Goal: Task Accomplishment & Management: Complete application form

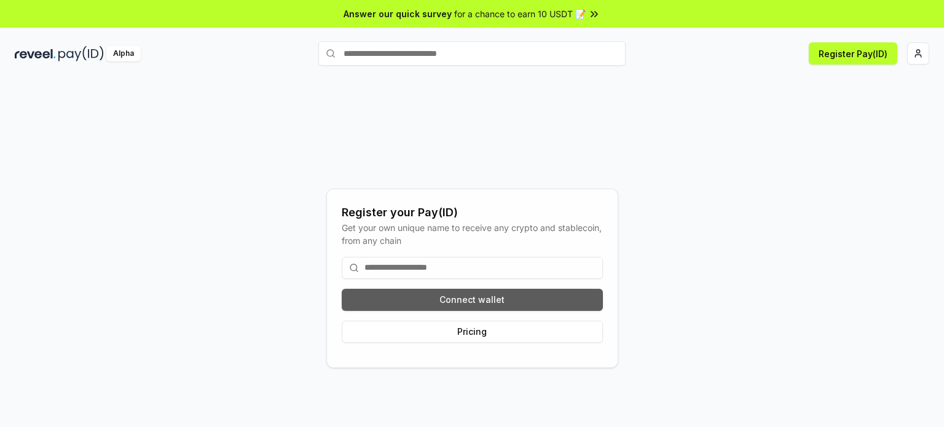
click at [473, 303] on button "Connect wallet" at bounding box center [472, 300] width 261 height 22
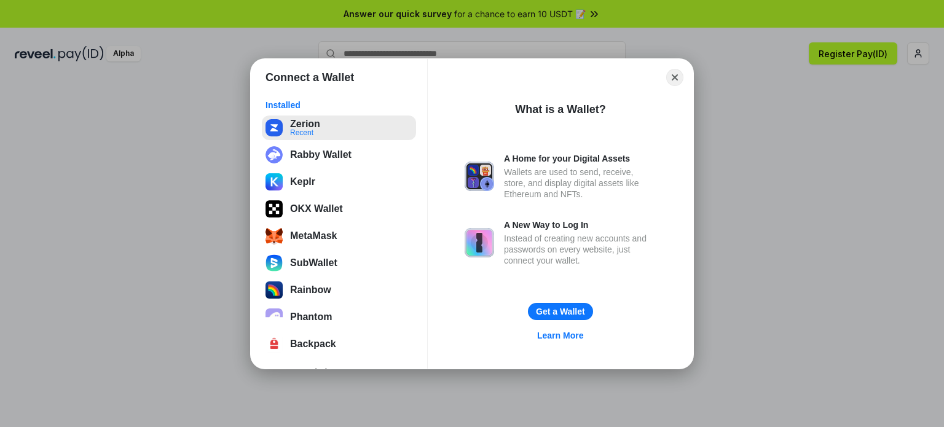
click at [320, 133] on button "Zerion Recent" at bounding box center [339, 128] width 154 height 25
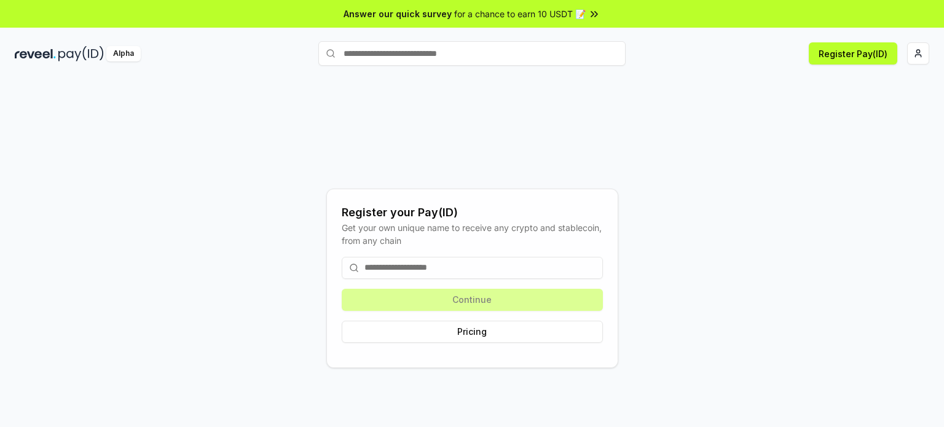
click at [931, 63] on div "Alpha Register Pay(ID)" at bounding box center [472, 54] width 944 height 32
click at [929, 58] on html "Answer our quick survey for a chance to earn 10 USDT 📝 Alpha Register Pay(ID) R…" at bounding box center [472, 213] width 944 height 427
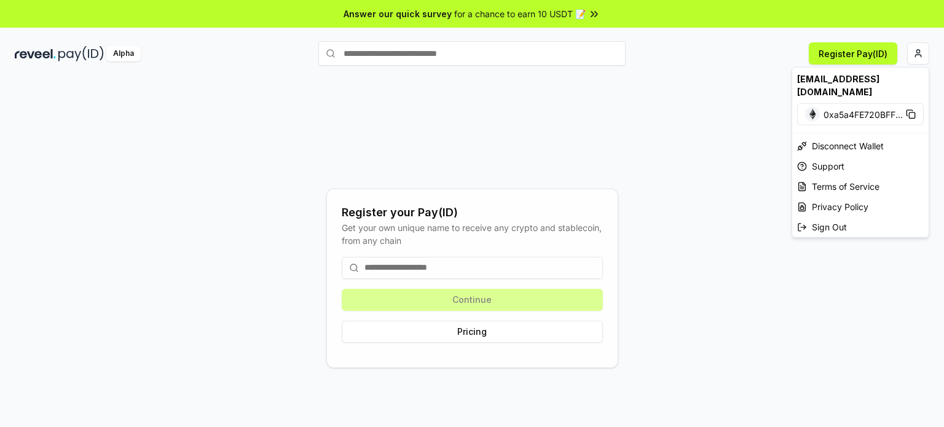
click at [844, 47] on html "Answer our quick survey for a chance to earn 10 USDT 📝 Alpha Register Pay(ID) R…" at bounding box center [472, 213] width 944 height 427
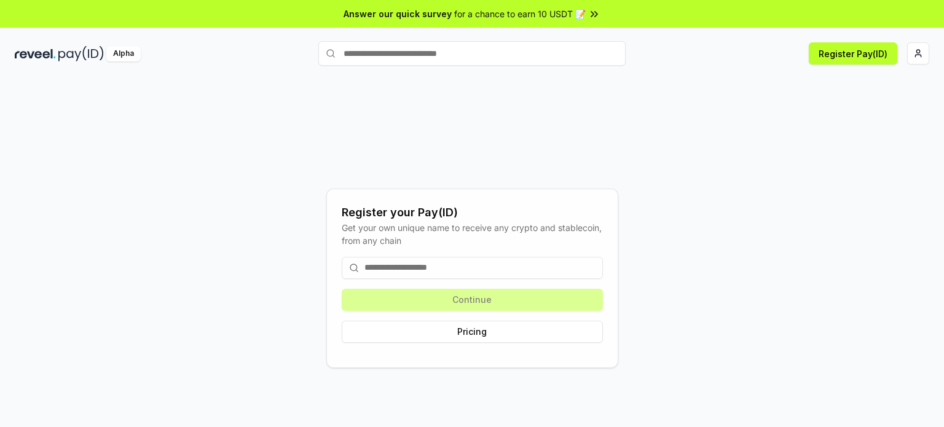
drag, startPoint x: 839, startPoint y: 45, endPoint x: 787, endPoint y: 71, distance: 58.6
click at [837, 45] on button "Register Pay(ID)" at bounding box center [853, 53] width 89 height 22
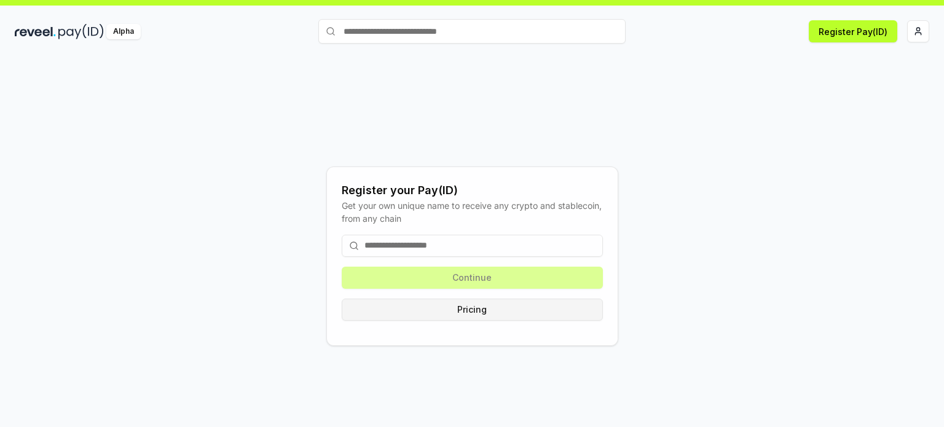
scroll to position [34, 0]
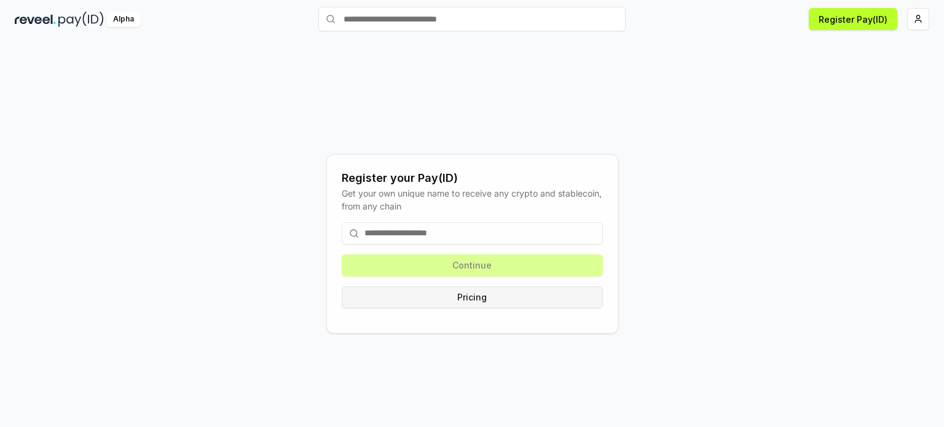
click at [474, 295] on button "Pricing" at bounding box center [472, 298] width 261 height 22
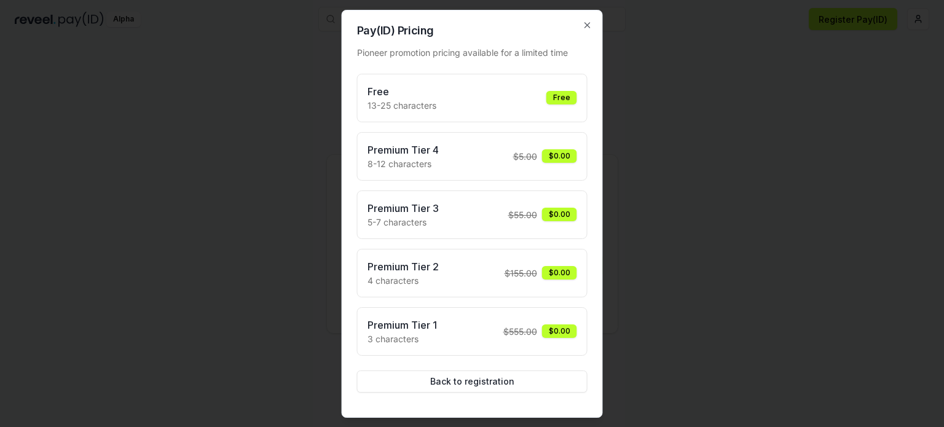
click at [450, 101] on div "Free 13-25 characters Free" at bounding box center [473, 98] width 210 height 28
click at [499, 385] on button "Back to registration" at bounding box center [472, 382] width 231 height 22
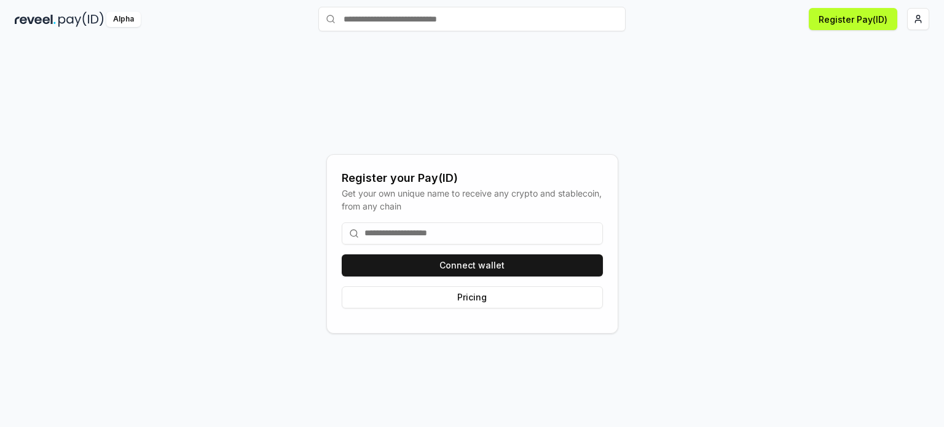
click at [762, 143] on div "Register your Pay(ID) Get your own unique name to receive any crypto and stable…" at bounding box center [472, 244] width 915 height 368
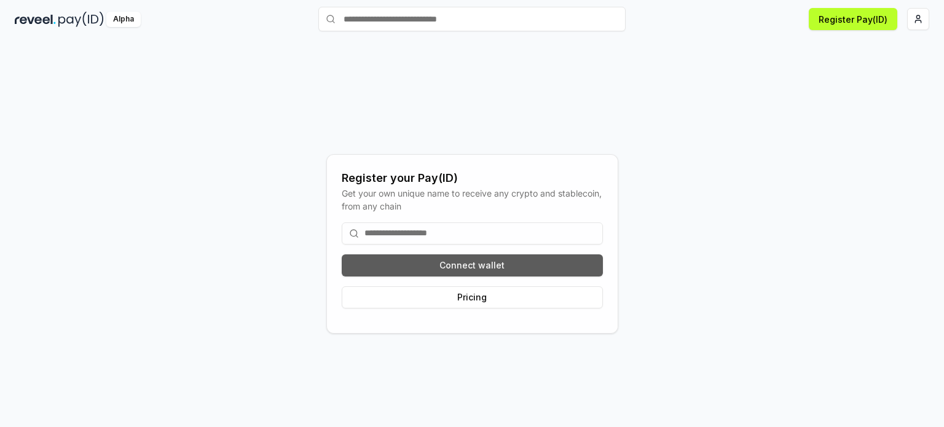
click at [499, 255] on button "Connect wallet" at bounding box center [472, 266] width 261 height 22
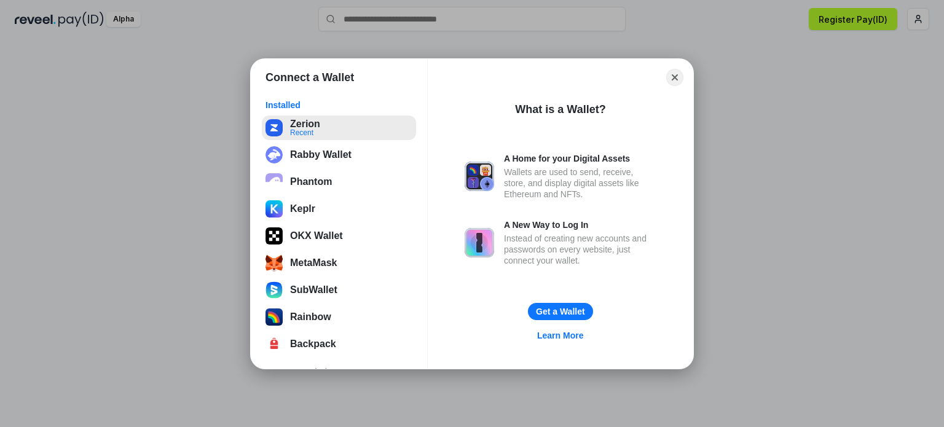
click at [323, 130] on button "Zerion Recent" at bounding box center [339, 128] width 154 height 25
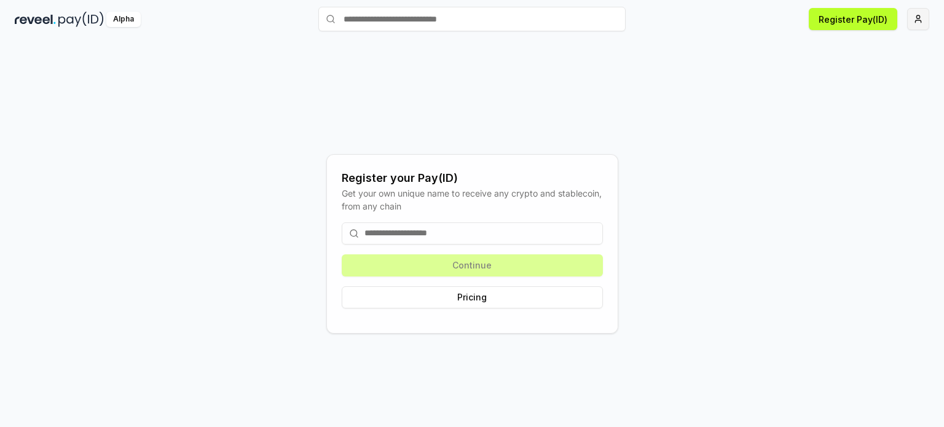
click at [911, 17] on html "Answer our quick survey for a chance to earn 10 USDT 📝 Alpha Register Pay(ID) R…" at bounding box center [472, 213] width 944 height 427
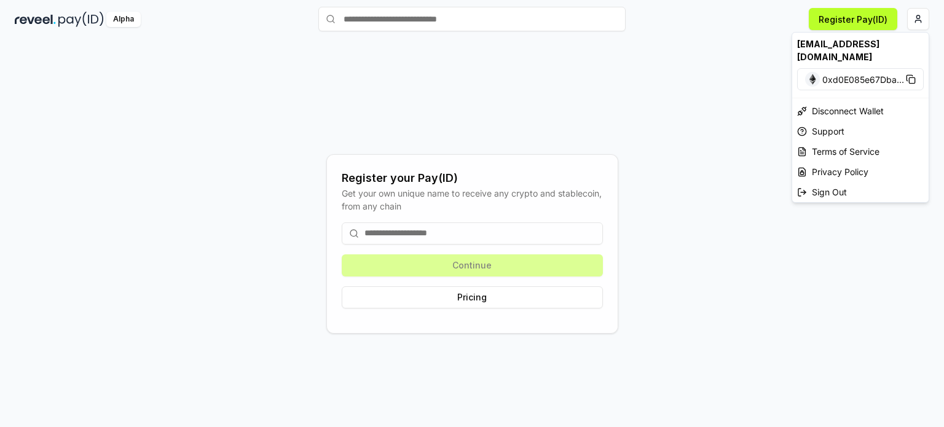
click at [867, 9] on html "Answer our quick survey for a chance to earn 10 USDT 📝 Alpha Register Pay(ID) R…" at bounding box center [472, 213] width 944 height 427
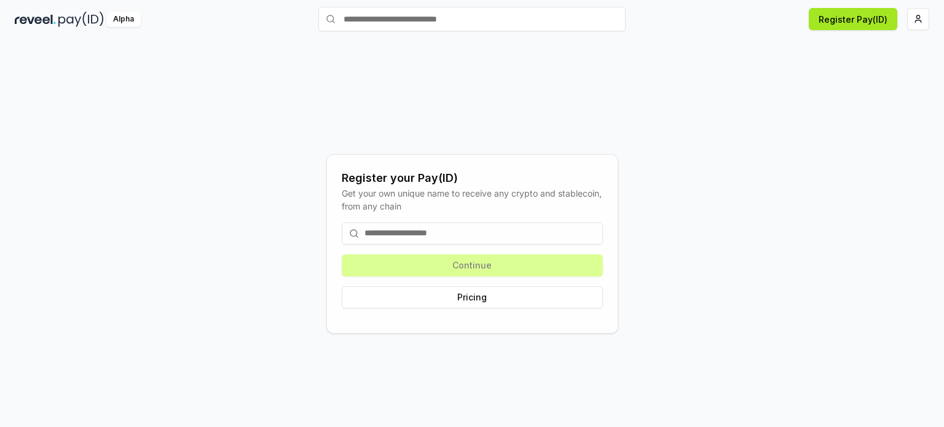
click at [839, 16] on button "Register Pay(ID)" at bounding box center [853, 19] width 89 height 22
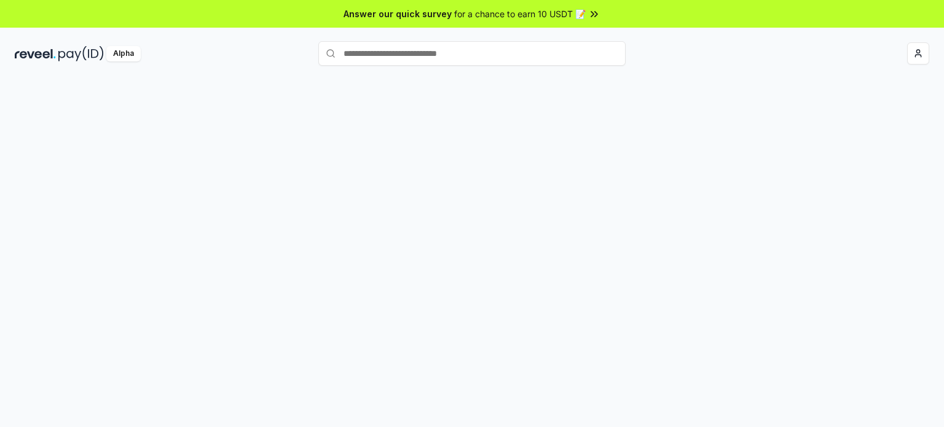
click at [824, 145] on div at bounding box center [472, 265] width 944 height 393
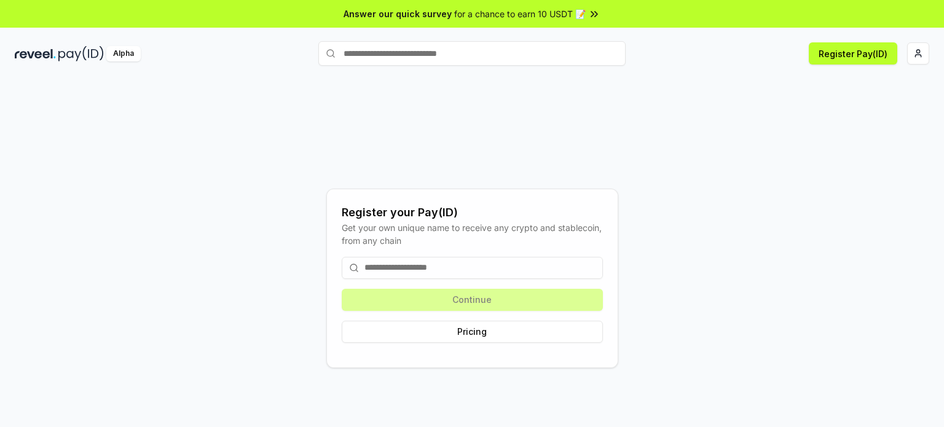
click at [47, 46] on img at bounding box center [35, 53] width 41 height 15
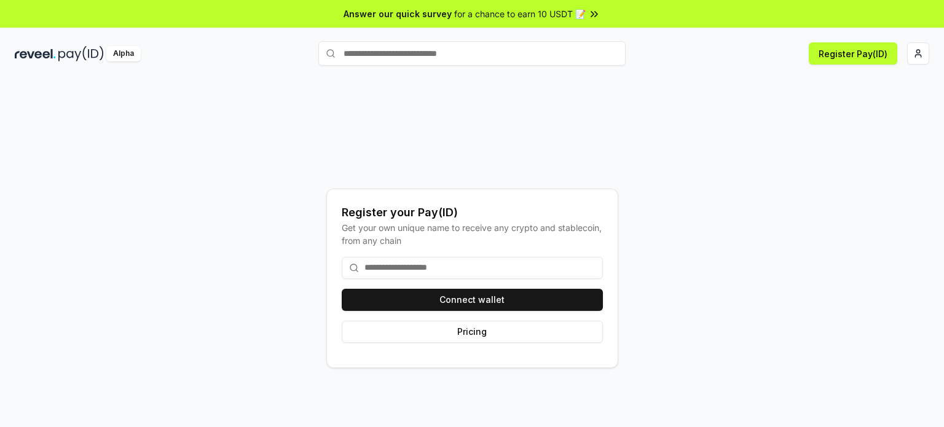
click at [697, 134] on div "Register your Pay(ID) Get your own unique name to receive any crypto and stable…" at bounding box center [472, 278] width 915 height 368
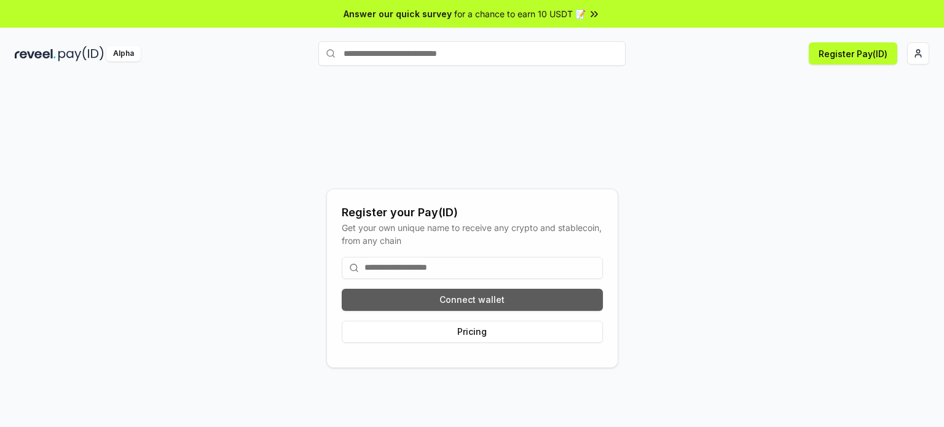
click at [505, 296] on button "Connect wallet" at bounding box center [472, 300] width 261 height 22
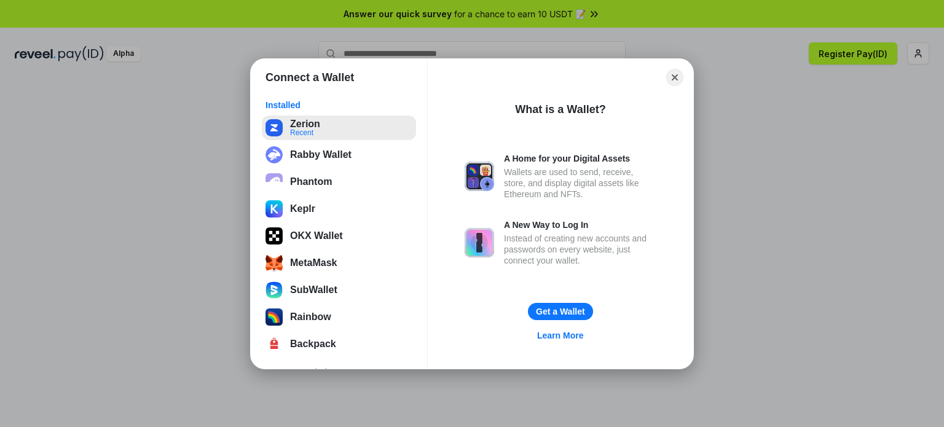
drag, startPoint x: 291, startPoint y: 124, endPoint x: 344, endPoint y: 138, distance: 54.9
click at [290, 123] on button "Zerion Recent" at bounding box center [339, 128] width 154 height 25
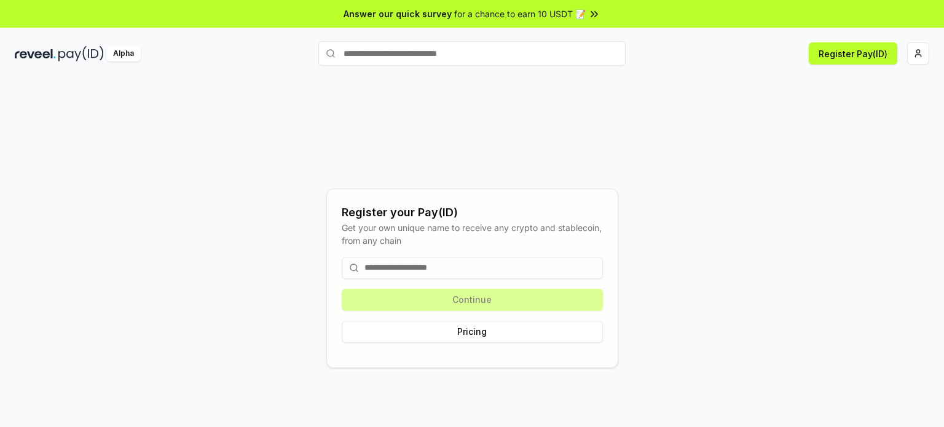
click at [436, 263] on input at bounding box center [472, 268] width 261 height 22
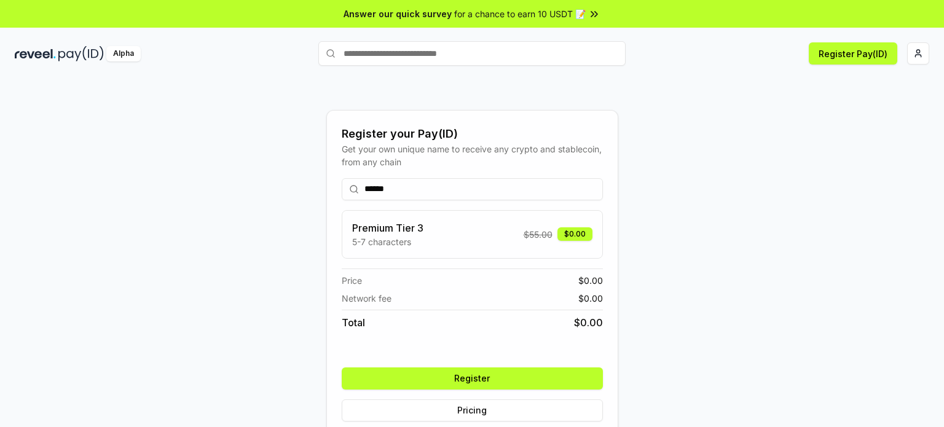
type input "******"
click at [898, 51] on div "Register Pay(ID)" at bounding box center [778, 53] width 304 height 22
click at [858, 55] on button "Register Pay(ID)" at bounding box center [853, 53] width 89 height 22
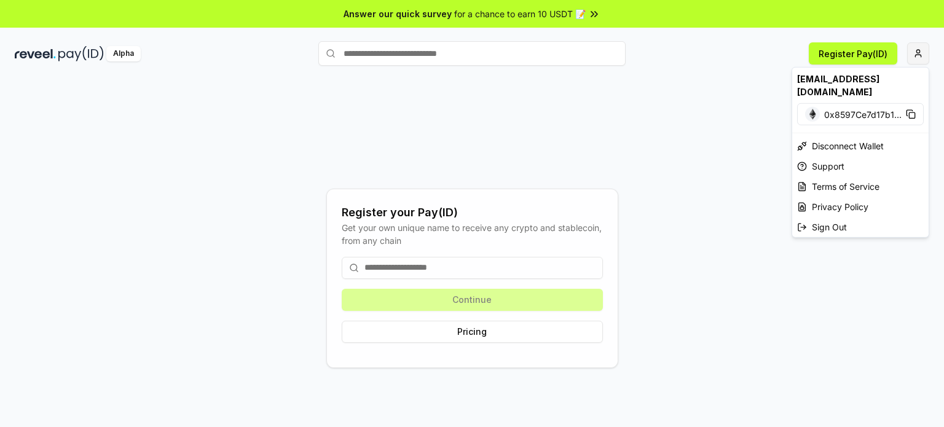
click at [927, 52] on html "Answer our quick survey for a chance to earn 10 USDT 📝 Alpha Register Pay(ID) R…" at bounding box center [472, 213] width 944 height 427
click at [855, 108] on span "0x8597Ce7d17b1 ..." at bounding box center [863, 114] width 77 height 13
click at [837, 71] on div "[EMAIL_ADDRESS][DOMAIN_NAME]" at bounding box center [861, 86] width 136 height 36
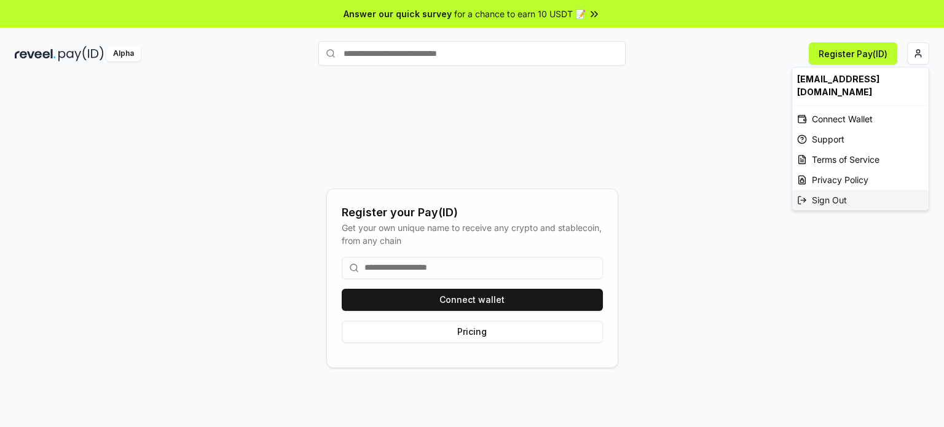
click at [843, 190] on div "Sign Out" at bounding box center [861, 200] width 136 height 20
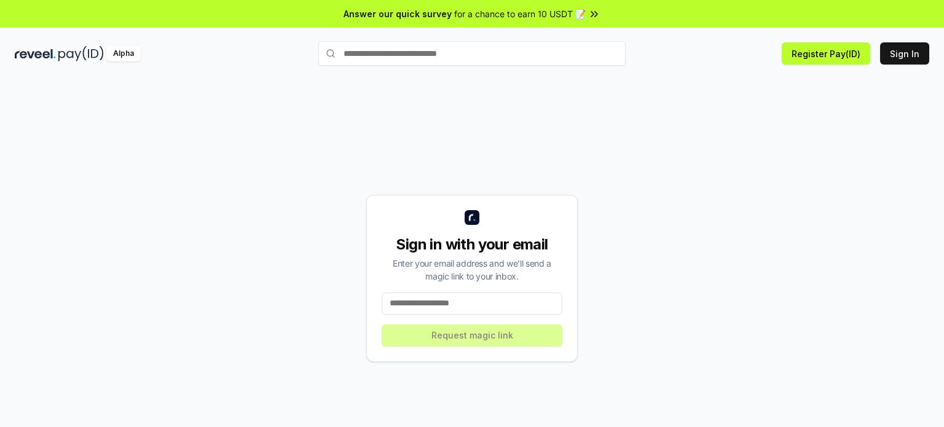
click at [454, 303] on input at bounding box center [472, 304] width 181 height 22
type input "**********"
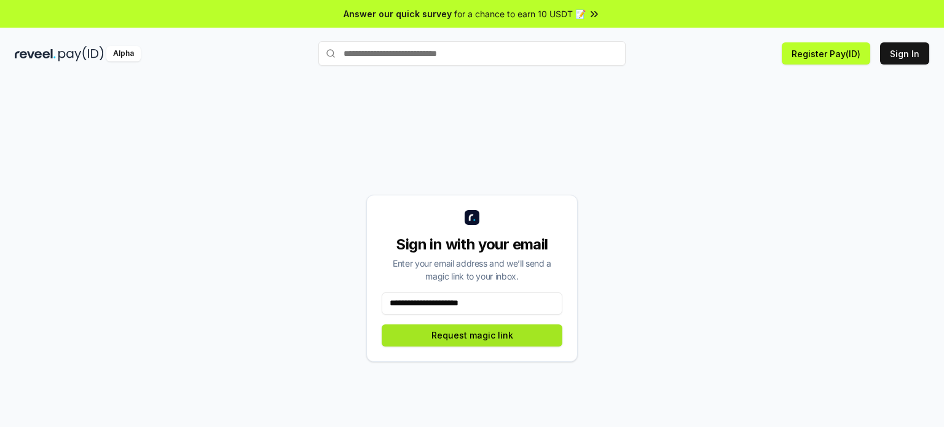
click at [494, 335] on button "Request magic link" at bounding box center [472, 336] width 181 height 22
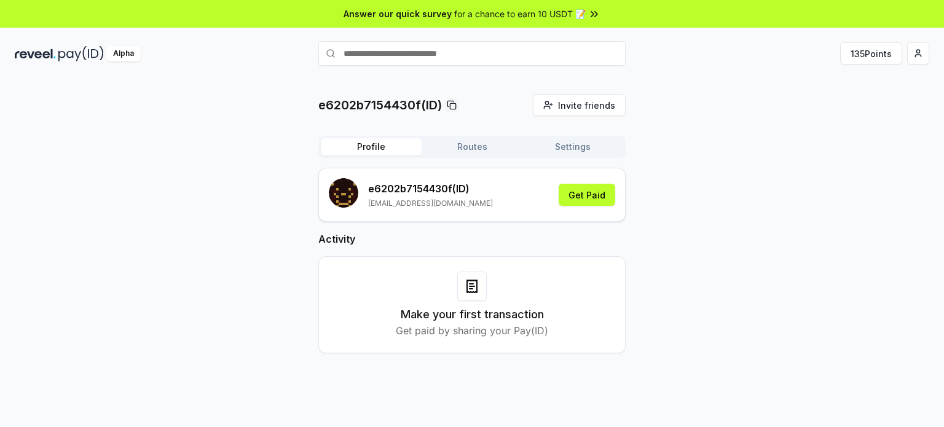
click at [462, 150] on button "Routes" at bounding box center [472, 146] width 101 height 17
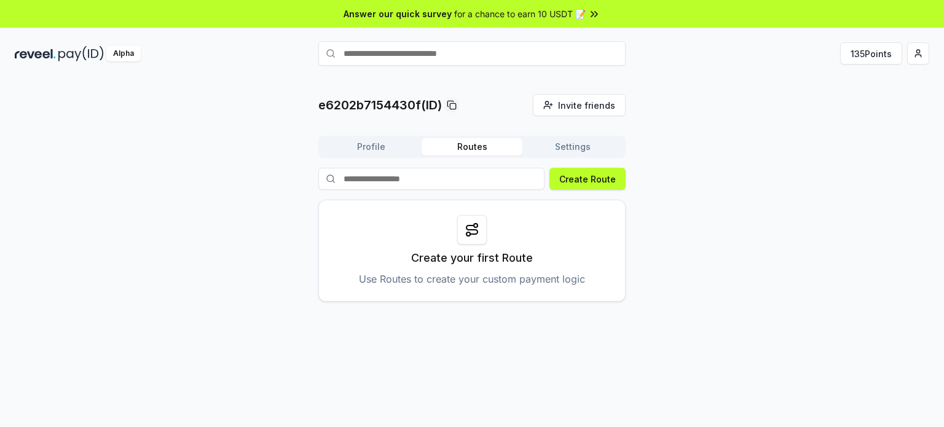
click at [571, 151] on button "Settings" at bounding box center [573, 146] width 101 height 17
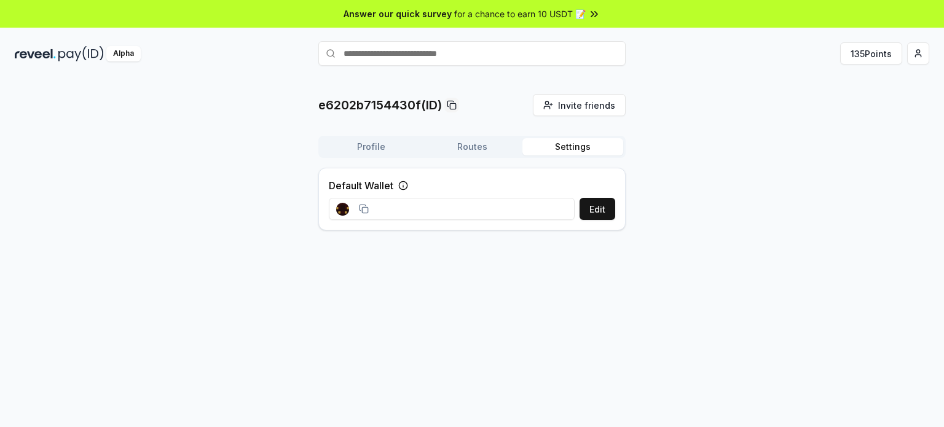
click at [463, 148] on button "Routes" at bounding box center [472, 146] width 101 height 17
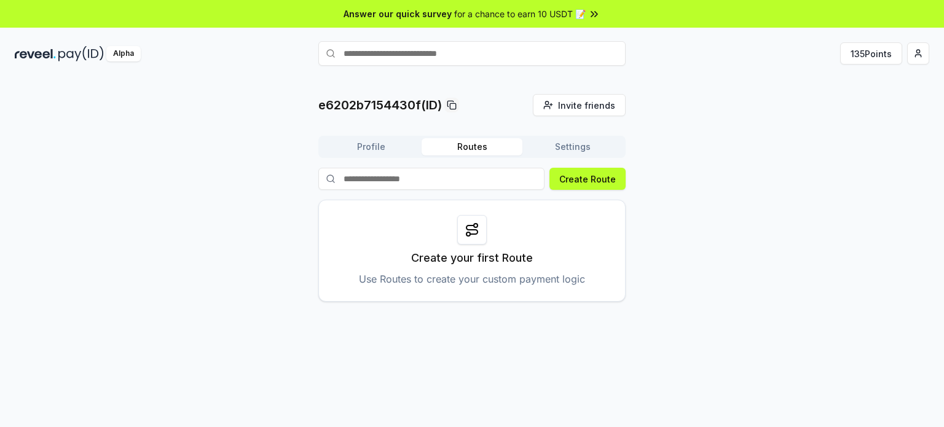
click at [386, 147] on button "Profile" at bounding box center [371, 146] width 101 height 17
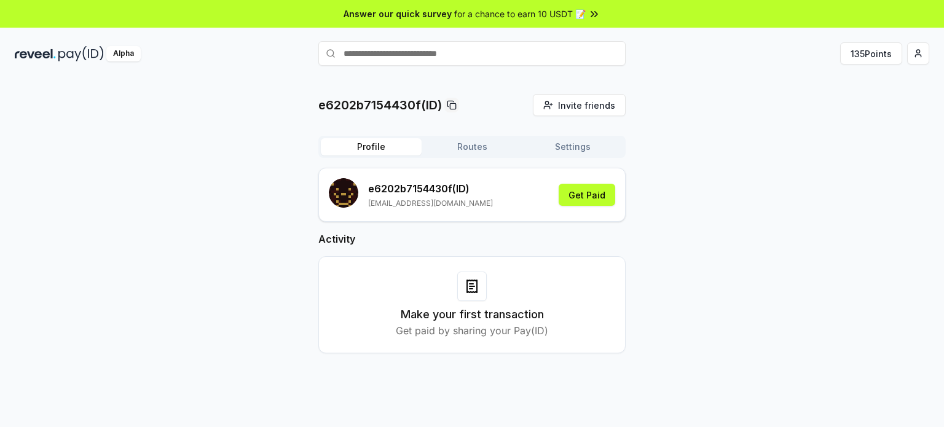
click at [456, 277] on div "Make your first transaction Get paid by sharing your Pay(ID)" at bounding box center [472, 305] width 277 height 66
click at [869, 49] on button "135 Points" at bounding box center [871, 53] width 62 height 22
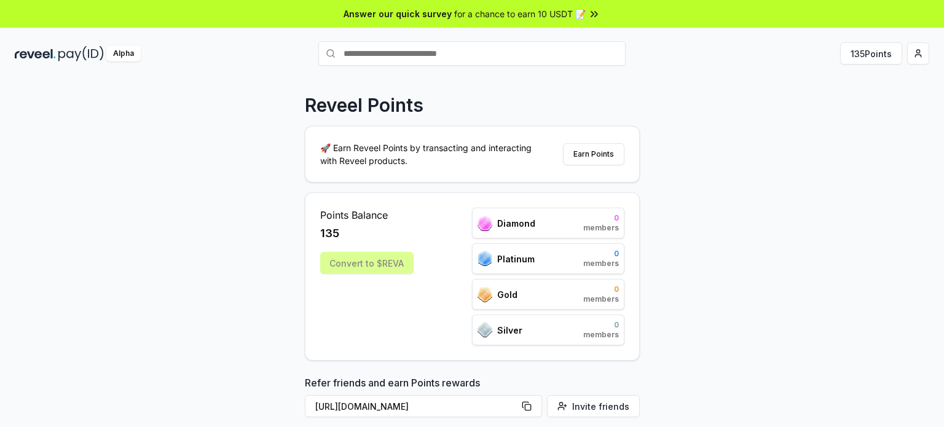
click at [371, 263] on div "Convert to $REVA" at bounding box center [366, 263] width 93 height 22
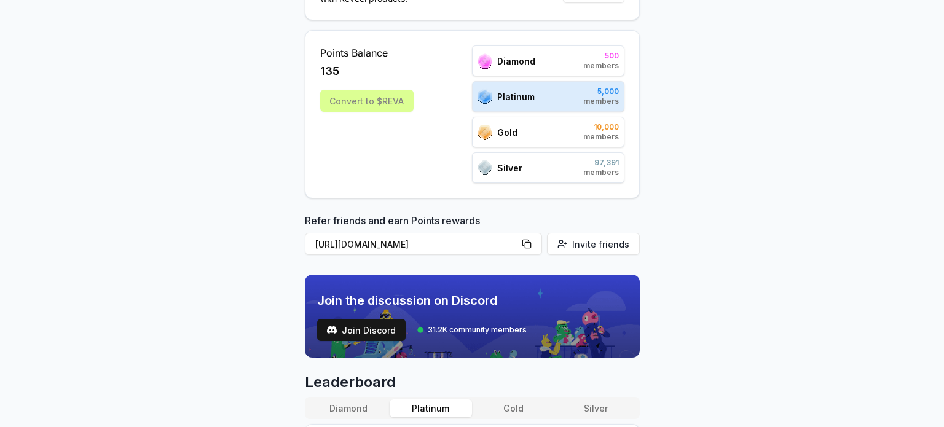
scroll to position [145, 0]
